Goal: Find specific page/section: Find specific page/section

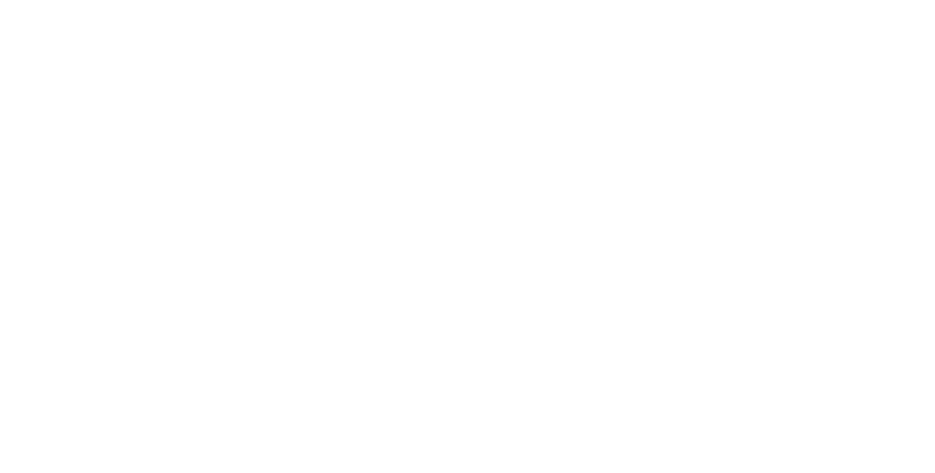
select select "Song"
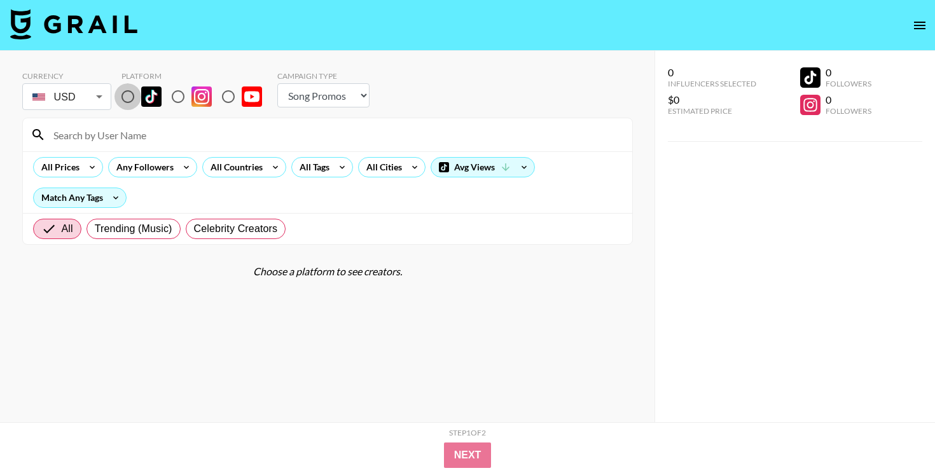
click at [129, 100] on input "radio" at bounding box center [127, 96] width 27 height 27
radio input "true"
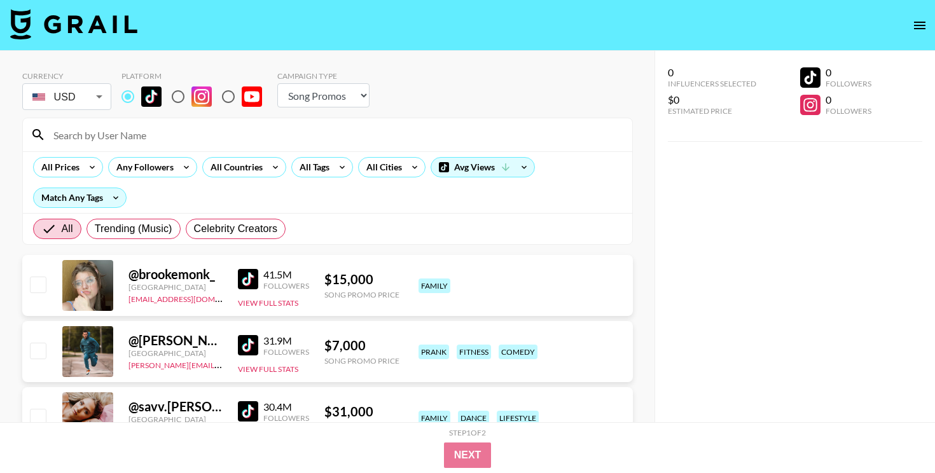
click at [136, 129] on input at bounding box center [335, 135] width 579 height 20
paste input "@cuteasssxymf"
type input "@cuteasssxymf"
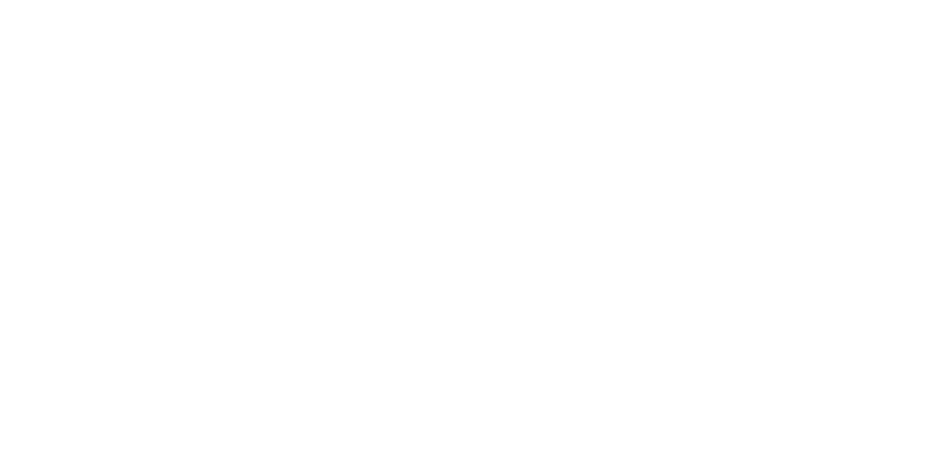
select select "Song"
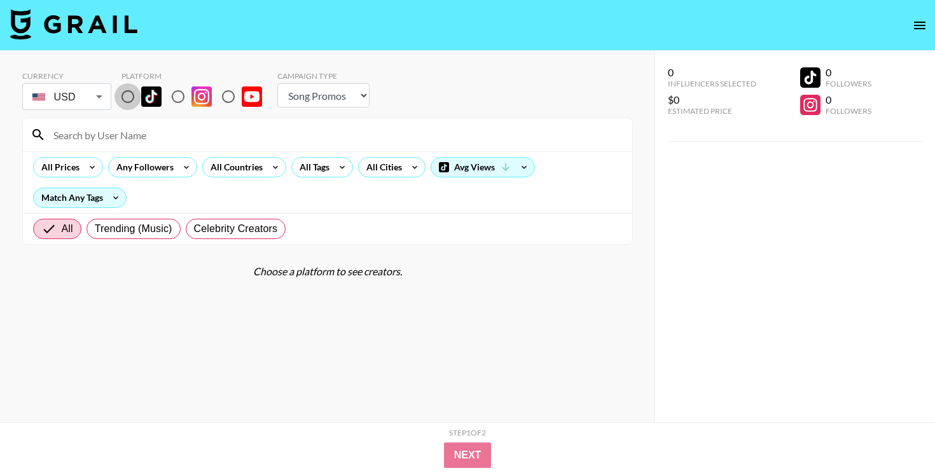
click at [130, 104] on input "radio" at bounding box center [127, 96] width 27 height 27
radio input "true"
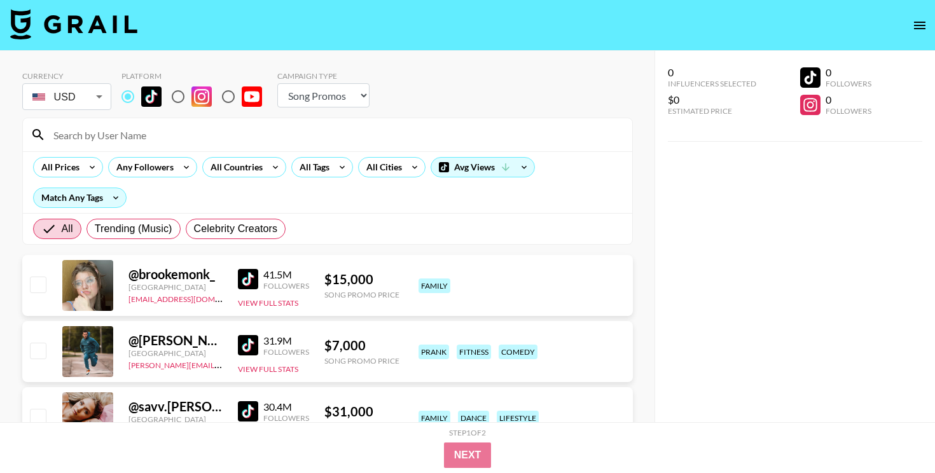
click at [140, 131] on input at bounding box center [335, 135] width 579 height 20
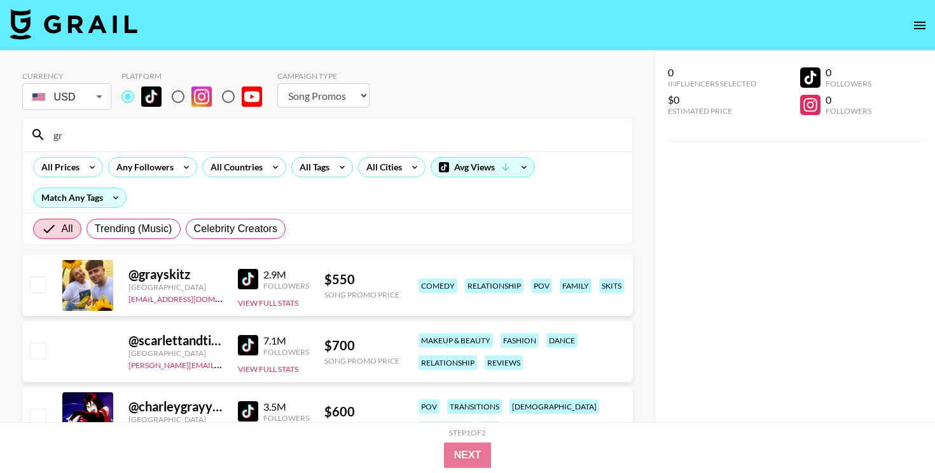
type input "g"
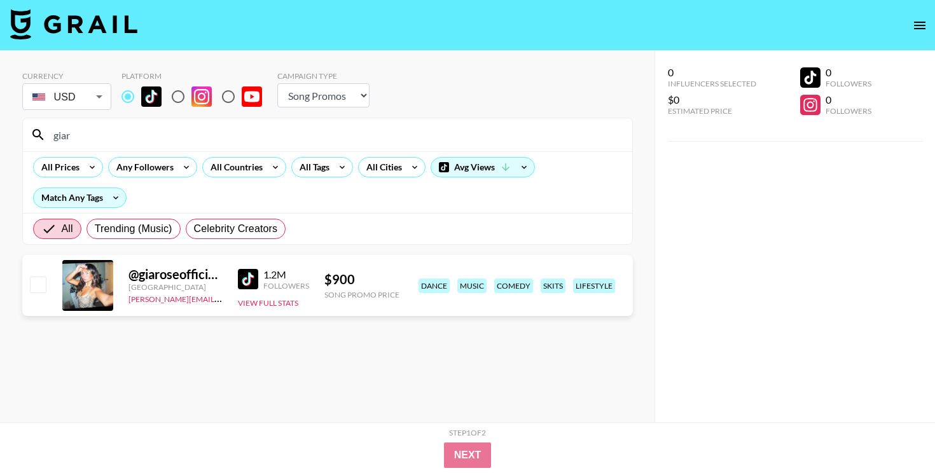
click at [260, 137] on input "giar" at bounding box center [335, 135] width 579 height 20
paste input "@alinaa.brss"
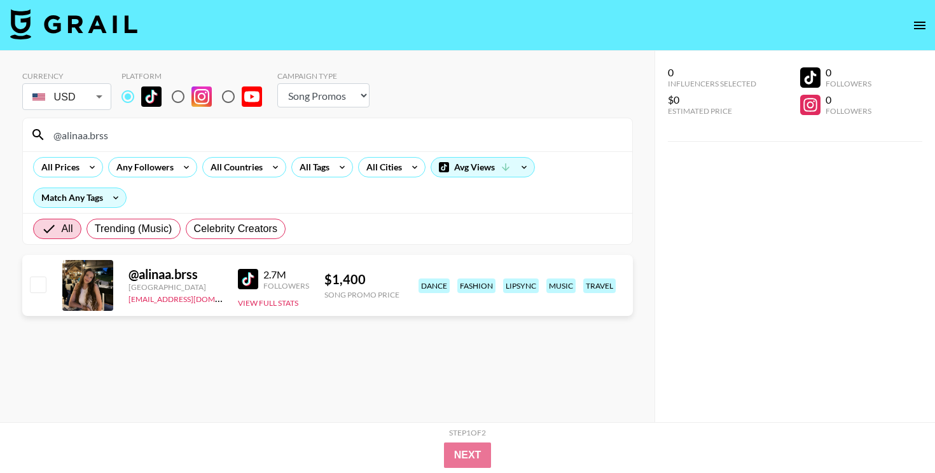
click at [460, 126] on input "@alinaa.brss" at bounding box center [335, 135] width 579 height 20
paste input "trincovy"
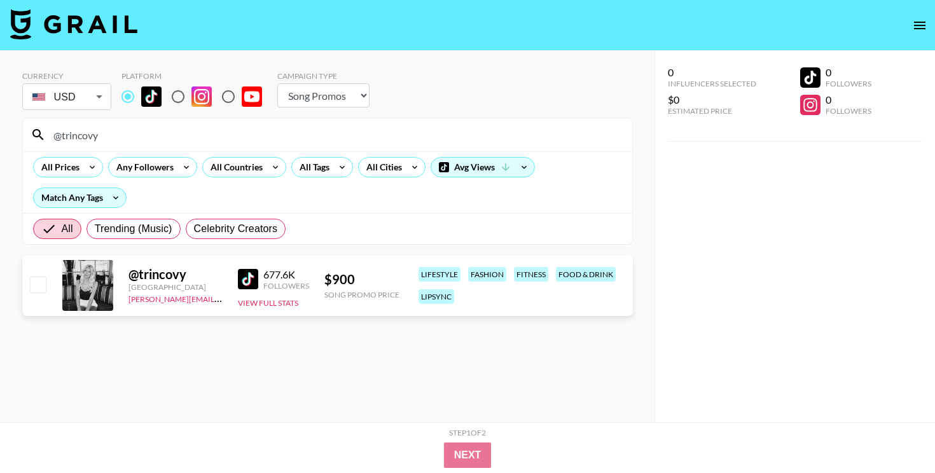
type input "@trincovy"
